Goal: Entertainment & Leisure: Consume media (video, audio)

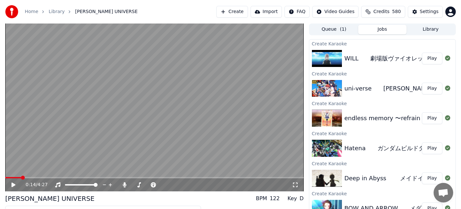
scroll to position [15, 0]
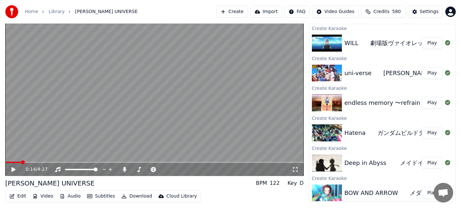
click at [85, 129] on video at bounding box center [154, 92] width 299 height 168
click at [8, 160] on span at bounding box center [10, 162] width 4 height 4
click at [139, 167] on div at bounding box center [154, 169] width 53 height 7
click at [140, 170] on div at bounding box center [154, 169] width 53 height 7
click at [142, 169] on span at bounding box center [137, 169] width 11 height 1
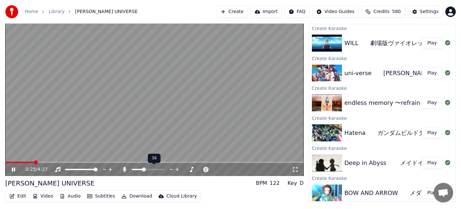
click at [143, 169] on span at bounding box center [144, 169] width 4 height 4
click at [75, 129] on video at bounding box center [154, 92] width 299 height 168
click at [5, 164] on span at bounding box center [7, 162] width 4 height 4
click at [164, 168] on span at bounding box center [165, 169] width 4 height 4
click at [12, 169] on icon at bounding box center [13, 169] width 4 height 5
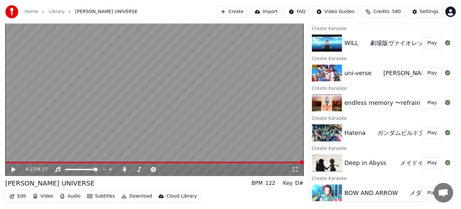
click at [368, 52] on div "WILL　　劇場版[PERSON_NAME] Play" at bounding box center [382, 43] width 146 height 22
click at [327, 40] on img at bounding box center [327, 43] width 30 height 17
click at [426, 44] on button "Play" at bounding box center [432, 43] width 21 height 12
click at [28, 142] on video at bounding box center [154, 92] width 299 height 168
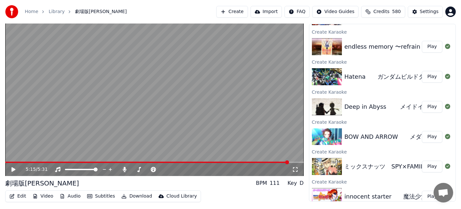
scroll to position [65, 0]
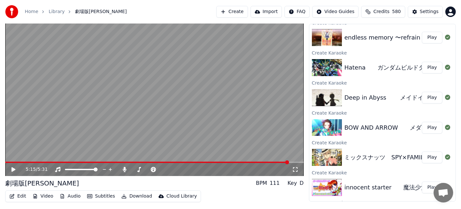
click at [423, 157] on button "Play" at bounding box center [432, 157] width 21 height 12
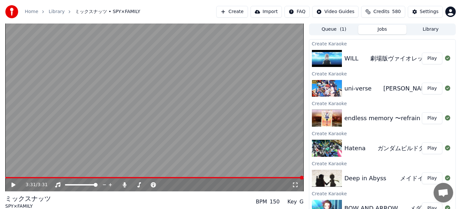
click at [427, 31] on button "Library" at bounding box center [431, 29] width 48 height 9
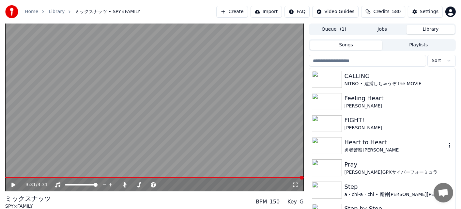
click at [321, 145] on img at bounding box center [327, 145] width 30 height 17
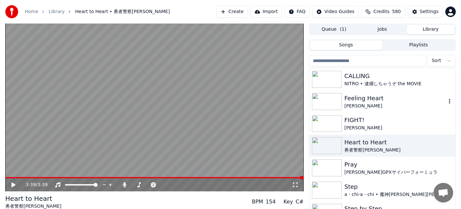
click at [331, 101] on img at bounding box center [327, 101] width 30 height 17
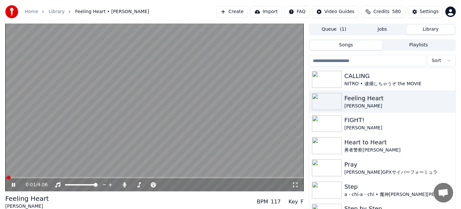
click at [179, 118] on video at bounding box center [154, 107] width 299 height 168
click at [5, 178] on span at bounding box center [7, 178] width 4 height 4
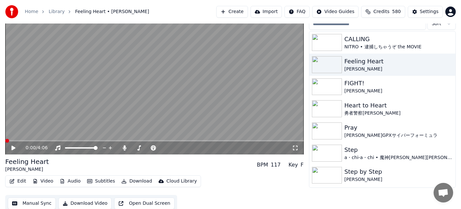
scroll to position [40, 0]
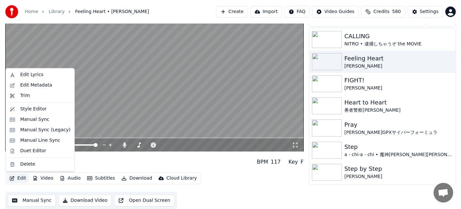
click at [19, 181] on button "Edit" at bounding box center [18, 178] width 22 height 9
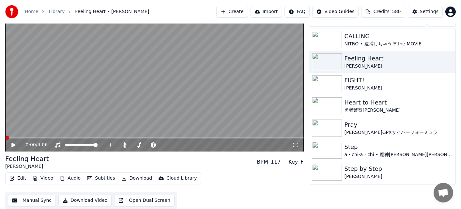
click at [103, 161] on div "Feeling Heart [PERSON_NAME] BPM 117 Key F" at bounding box center [154, 162] width 299 height 16
drag, startPoint x: 11, startPoint y: 162, endPoint x: 4, endPoint y: 160, distance: 6.7
click at [4, 160] on div "0:00 / 4:06 Feeling Heart [PERSON_NAME] BPM 117 Key F Edit Video Audio Subtitle…" at bounding box center [230, 96] width 461 height 225
click at [26, 181] on button "Edit" at bounding box center [18, 178] width 22 height 9
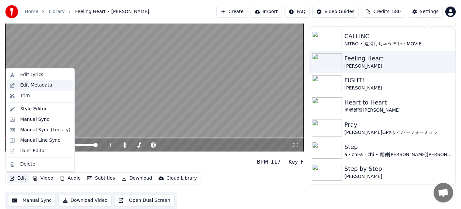
click at [27, 87] on div "Edit Metadata" at bounding box center [36, 85] width 32 height 7
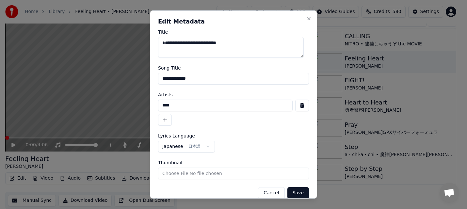
drag, startPoint x: 240, startPoint y: 46, endPoint x: 159, endPoint y: 44, distance: 81.0
click at [159, 44] on textarea "**********" at bounding box center [231, 47] width 146 height 21
click at [306, 19] on button "Close" at bounding box center [308, 18] width 5 height 5
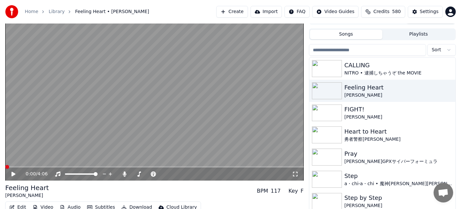
scroll to position [0, 0]
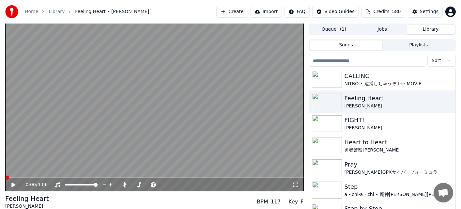
click at [14, 184] on icon at bounding box center [17, 184] width 15 height 5
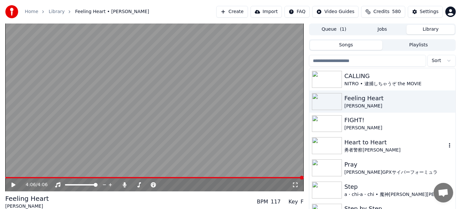
scroll to position [65, 0]
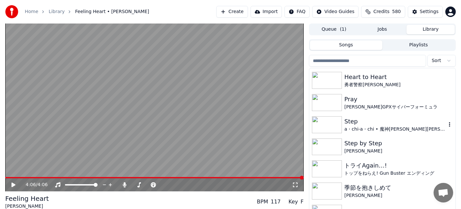
click at [359, 122] on div "Step" at bounding box center [396, 121] width 102 height 9
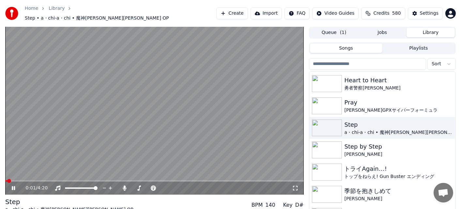
click at [15, 186] on icon at bounding box center [13, 188] width 3 height 4
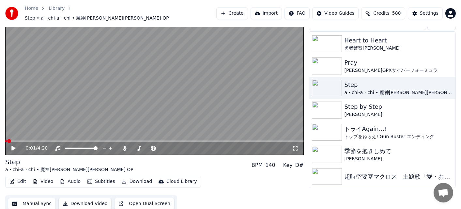
click at [20, 179] on button "Edit" at bounding box center [18, 181] width 22 height 9
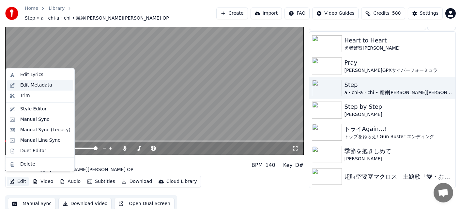
click at [50, 90] on div "Edit Metadata" at bounding box center [40, 85] width 66 height 10
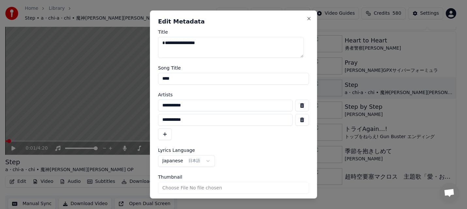
drag, startPoint x: 207, startPoint y: 43, endPoint x: 164, endPoint y: 49, distance: 43.8
click at [164, 49] on textarea "**********" at bounding box center [231, 47] width 146 height 21
click at [214, 47] on textarea "**********" at bounding box center [231, 47] width 146 height 21
drag, startPoint x: 235, startPoint y: 41, endPoint x: 85, endPoint y: 41, distance: 149.8
click at [85, 41] on body "**********" at bounding box center [230, 64] width 461 height 209
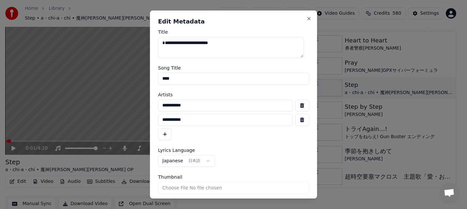
type textarea "**********"
click at [306, 18] on button "Close" at bounding box center [308, 18] width 5 height 5
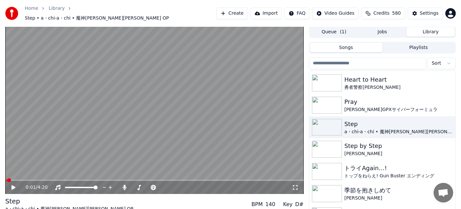
scroll to position [0, 0]
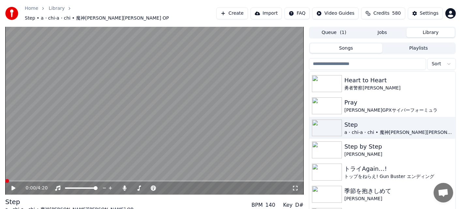
click at [6, 179] on span at bounding box center [7, 181] width 4 height 4
click at [11, 186] on icon at bounding box center [17, 187] width 15 height 5
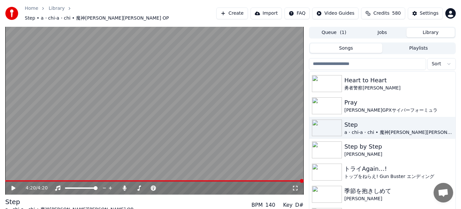
click at [357, 186] on div "季節を抱きしめて" at bounding box center [396, 190] width 102 height 9
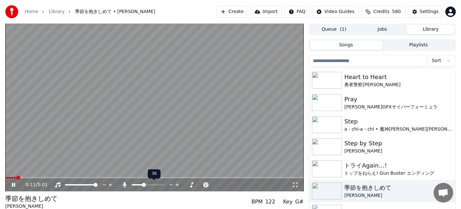
click at [149, 184] on div at bounding box center [154, 184] width 53 height 7
click at [151, 184] on span at bounding box center [151, 185] width 4 height 4
click at [46, 147] on video at bounding box center [154, 107] width 299 height 168
click at [47, 146] on video at bounding box center [154, 107] width 299 height 168
click at [154, 185] on span at bounding box center [153, 185] width 4 height 4
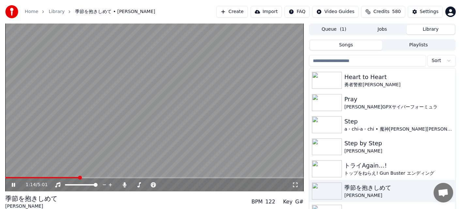
click at [118, 146] on video at bounding box center [154, 107] width 299 height 168
click at [5, 177] on span at bounding box center [7, 178] width 4 height 4
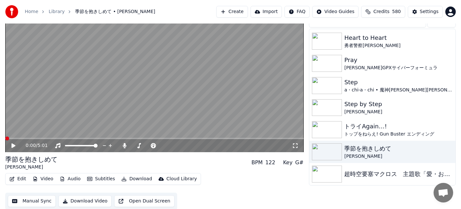
scroll to position [40, 0]
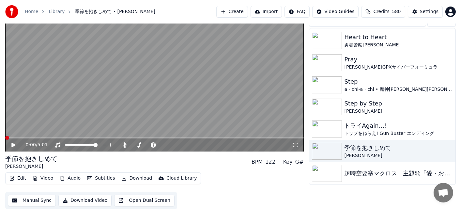
click at [25, 180] on button "Edit" at bounding box center [18, 178] width 22 height 9
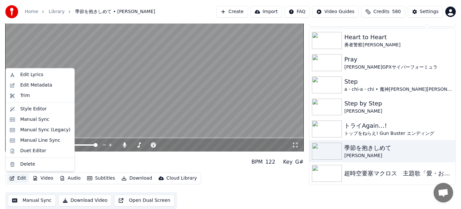
click at [89, 167] on div "季節を抱きしめて [PERSON_NAME] BPM 122 Key G#" at bounding box center [154, 162] width 299 height 16
click at [22, 179] on button "Edit" at bounding box center [18, 178] width 22 height 9
click at [40, 86] on div "Edit Metadata" at bounding box center [36, 85] width 32 height 7
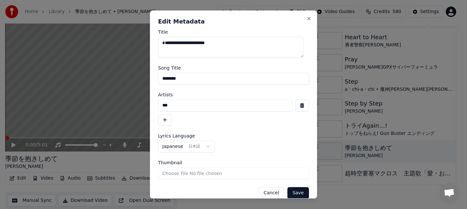
drag, startPoint x: 252, startPoint y: 43, endPoint x: 163, endPoint y: 44, distance: 89.1
click at [163, 44] on textarea "**********" at bounding box center [231, 47] width 146 height 21
click at [274, 192] on button "Cancel" at bounding box center [271, 193] width 26 height 12
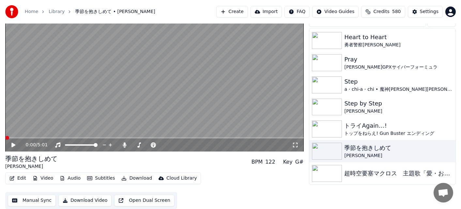
click at [5, 138] on span at bounding box center [7, 138] width 4 height 4
drag, startPoint x: 12, startPoint y: 146, endPoint x: 4, endPoint y: 148, distance: 8.8
click at [13, 146] on icon at bounding box center [13, 145] width 4 height 5
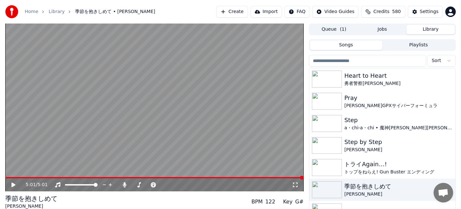
scroll to position [65, 0]
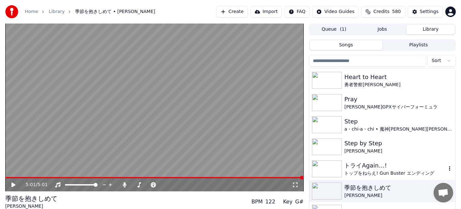
click at [359, 166] on div "トライAgain…!" at bounding box center [396, 165] width 102 height 9
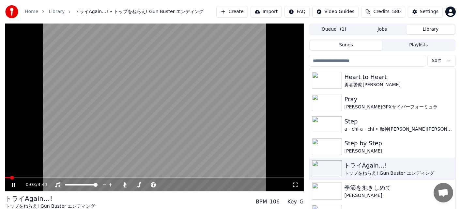
click at [10, 183] on icon at bounding box center [17, 184] width 15 height 5
click at [5, 177] on span at bounding box center [7, 178] width 4 height 4
click at [33, 176] on video at bounding box center [154, 107] width 299 height 168
click at [36, 177] on span at bounding box center [154, 177] width 299 height 1
click at [45, 177] on video at bounding box center [154, 107] width 299 height 168
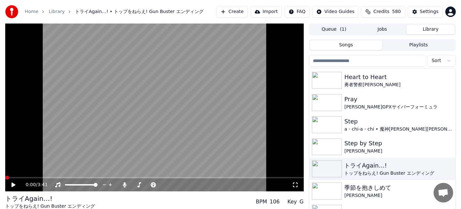
click at [5, 176] on span at bounding box center [7, 178] width 4 height 4
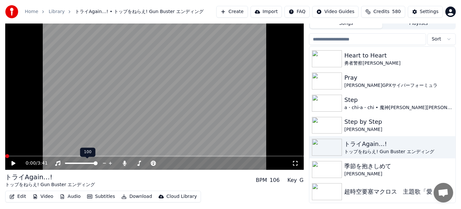
scroll to position [33, 0]
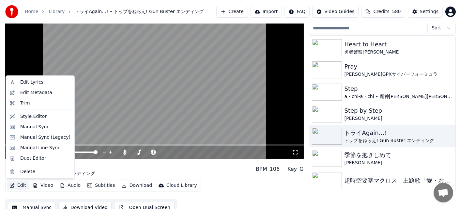
click at [23, 185] on button "Edit" at bounding box center [18, 185] width 22 height 9
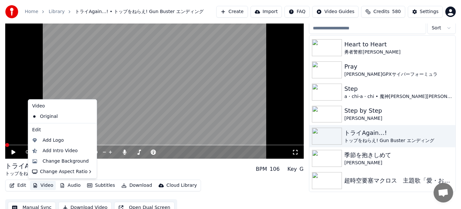
click at [169, 168] on div "トライAgain…! トップをねらえ! Gun Buster エンディング BPM 106 Key G" at bounding box center [154, 169] width 299 height 16
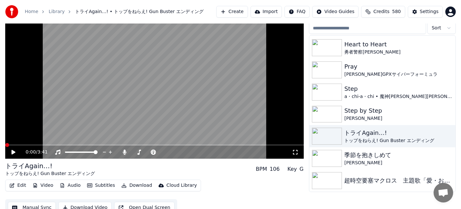
click at [25, 188] on button "Edit" at bounding box center [18, 185] width 22 height 9
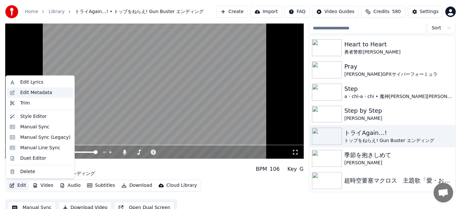
click at [31, 91] on div "Edit Metadata" at bounding box center [36, 92] width 32 height 7
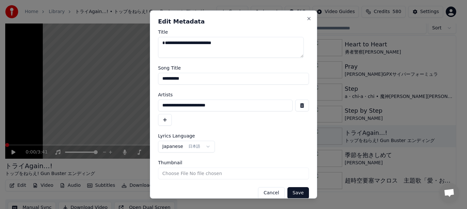
drag, startPoint x: 244, startPoint y: 44, endPoint x: 151, endPoint y: 42, distance: 92.7
click at [151, 42] on div "**********" at bounding box center [233, 104] width 167 height 188
click at [273, 190] on button "Cancel" at bounding box center [271, 193] width 26 height 12
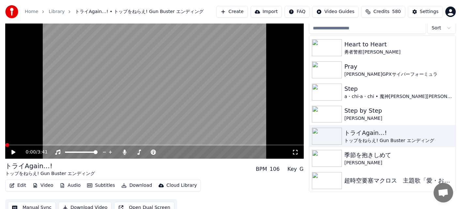
click at [16, 150] on icon at bounding box center [17, 151] width 15 height 5
click at [145, 151] on span at bounding box center [143, 151] width 22 height 1
click at [147, 152] on span at bounding box center [147, 152] width 4 height 4
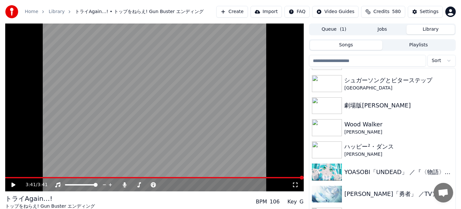
scroll to position [1860, 0]
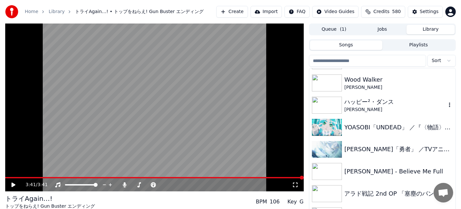
click at [355, 99] on div "ハッピー²・ダンス" at bounding box center [396, 101] width 102 height 9
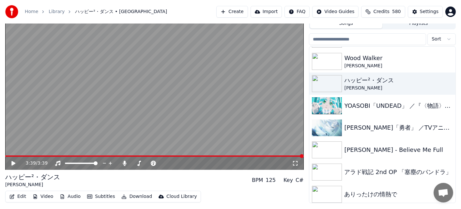
scroll to position [40, 0]
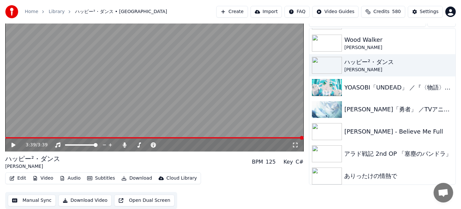
click at [19, 176] on button "Edit" at bounding box center [18, 178] width 22 height 9
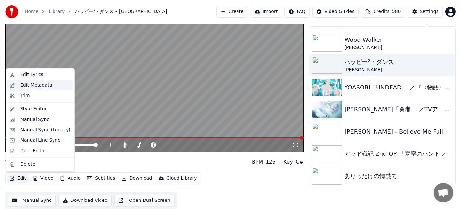
click at [21, 89] on div "Edit Metadata" at bounding box center [40, 85] width 66 height 10
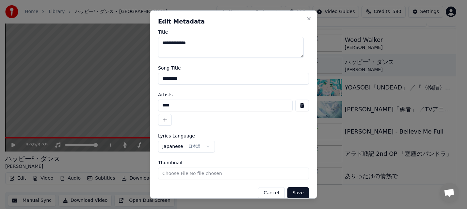
drag, startPoint x: 204, startPoint y: 42, endPoint x: 165, endPoint y: 41, distance: 38.9
click at [146, 42] on body "**********" at bounding box center [230, 64] width 461 height 209
click at [174, 41] on textarea "**********" at bounding box center [231, 47] width 146 height 21
drag, startPoint x: 174, startPoint y: 41, endPoint x: 214, endPoint y: 56, distance: 42.4
click at [214, 56] on textarea "**********" at bounding box center [231, 47] width 146 height 21
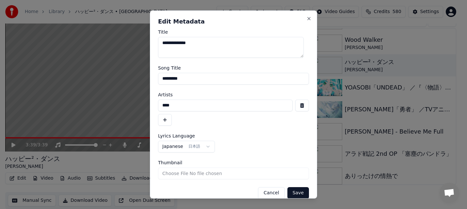
click at [259, 193] on button "Cancel" at bounding box center [271, 193] width 26 height 12
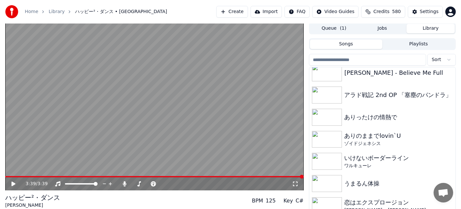
scroll to position [0, 0]
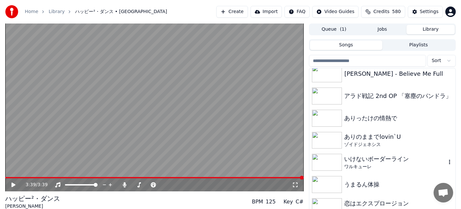
click at [339, 158] on img at bounding box center [327, 162] width 30 height 17
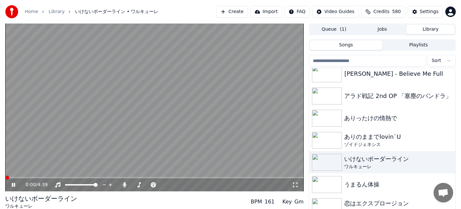
click at [5, 177] on span at bounding box center [5, 177] width 0 height 1
click at [12, 184] on icon at bounding box center [13, 185] width 3 height 4
click at [5, 178] on span at bounding box center [7, 178] width 4 height 4
click at [15, 184] on icon at bounding box center [17, 184] width 15 height 5
click at [142, 184] on span at bounding box center [139, 184] width 15 height 1
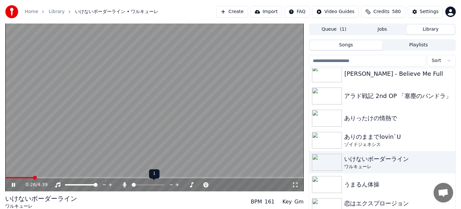
click at [132, 183] on span at bounding box center [134, 185] width 4 height 4
click at [136, 184] on span at bounding box center [138, 185] width 4 height 4
click at [146, 185] on span at bounding box center [146, 185] width 4 height 4
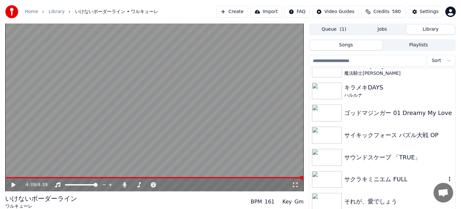
scroll to position [2285, 0]
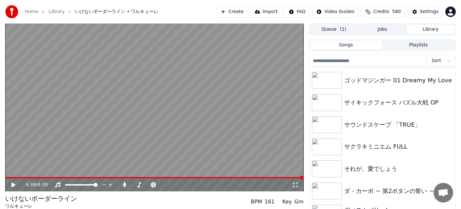
click at [359, 195] on div "ダ・カーポ ~ 第2ボタンの誓い ~" at bounding box center [396, 190] width 102 height 9
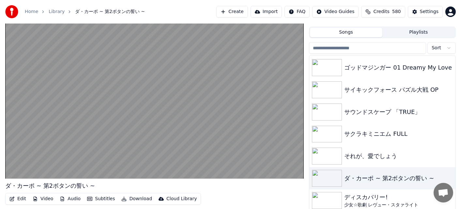
scroll to position [13, 0]
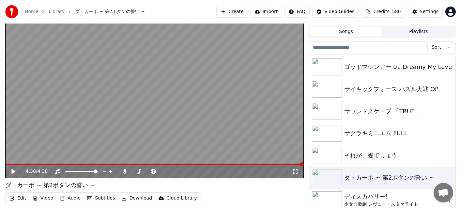
click at [329, 192] on img at bounding box center [327, 199] width 30 height 17
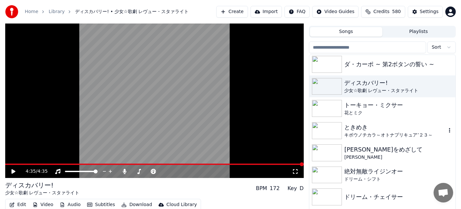
scroll to position [2415, 0]
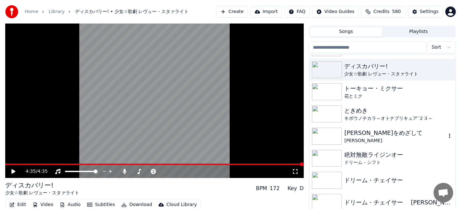
click at [345, 136] on div "[PERSON_NAME]をめざして" at bounding box center [396, 132] width 102 height 9
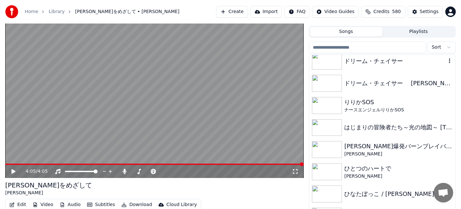
scroll to position [2546, 0]
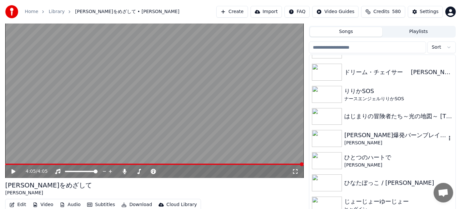
click at [348, 145] on div "[PERSON_NAME]" at bounding box center [396, 143] width 102 height 7
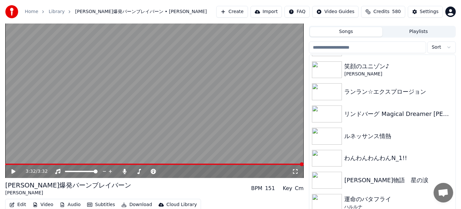
scroll to position [3035, 0]
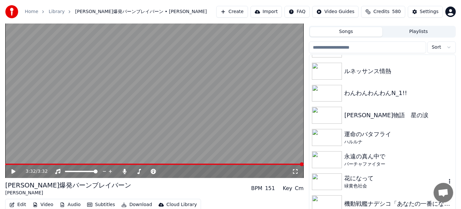
click at [352, 180] on div "花になって" at bounding box center [396, 178] width 102 height 9
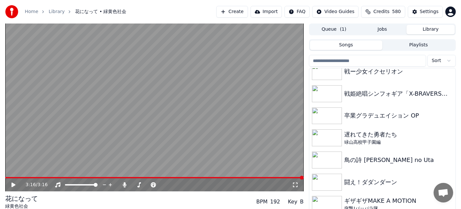
scroll to position [3786, 0]
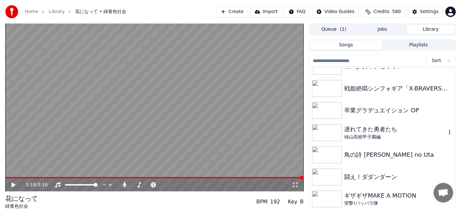
click at [368, 127] on div "遅れてきた勇者たち" at bounding box center [396, 129] width 102 height 9
